Goal: Download file/media

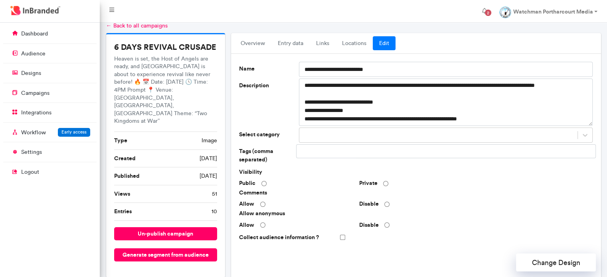
scroll to position [25, 0]
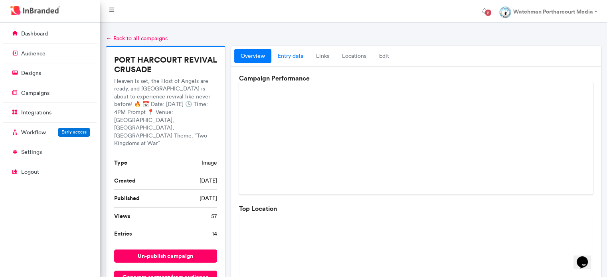
click at [279, 54] on link "entry data" at bounding box center [290, 56] width 38 height 14
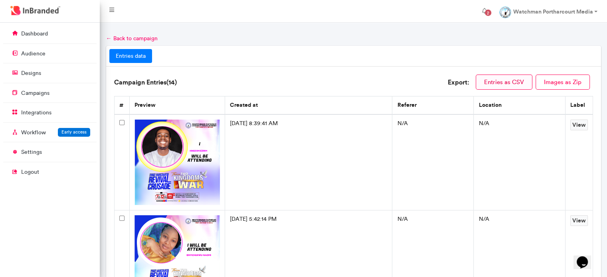
click at [512, 85] on button "Entries as CSV" at bounding box center [503, 82] width 57 height 15
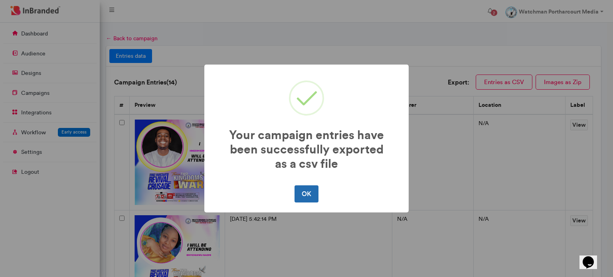
click at [310, 199] on button "OK" at bounding box center [306, 193] width 24 height 17
